Goal: Task Accomplishment & Management: Manage account settings

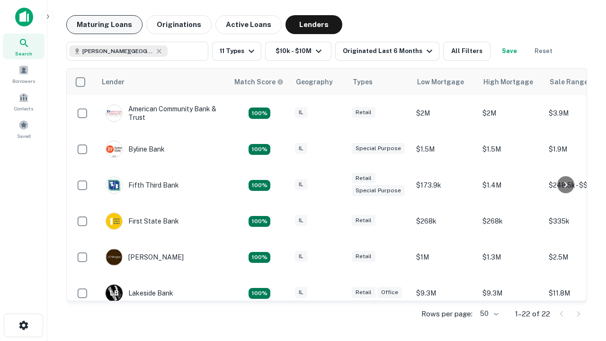
click at [104, 25] on button "Maturing Loans" at bounding box center [104, 24] width 76 height 19
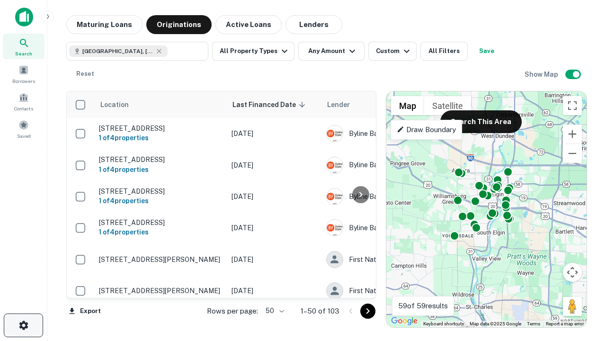
click at [23, 325] on icon "button" at bounding box center [23, 325] width 11 height 11
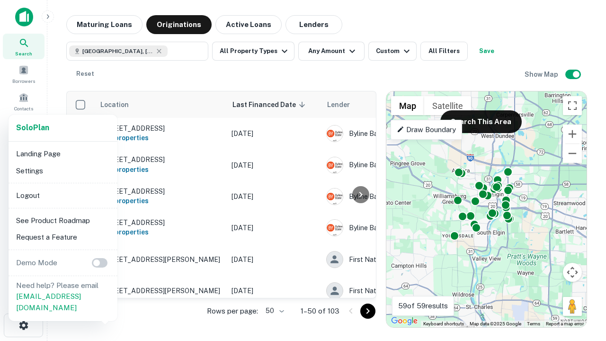
click at [62, 195] on li "Logout" at bounding box center [62, 195] width 101 height 17
